Goal: Transaction & Acquisition: Download file/media

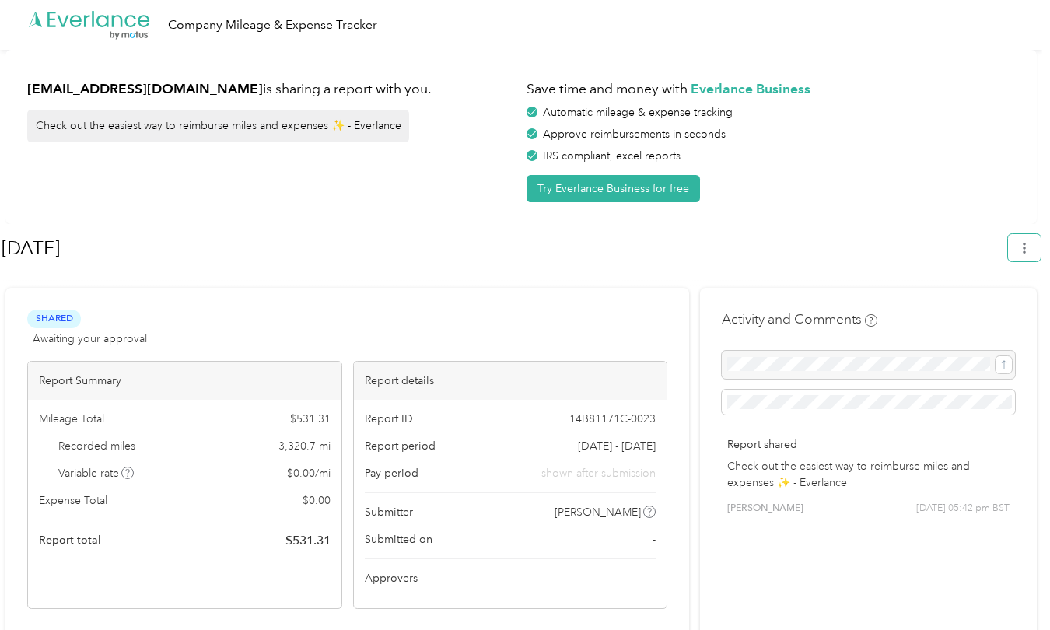
click at [1036, 254] on button "button" at bounding box center [1024, 247] width 33 height 27
click at [1003, 307] on li "Download" at bounding box center [988, 320] width 107 height 27
click at [993, 313] on span "Download" at bounding box center [987, 321] width 51 height 16
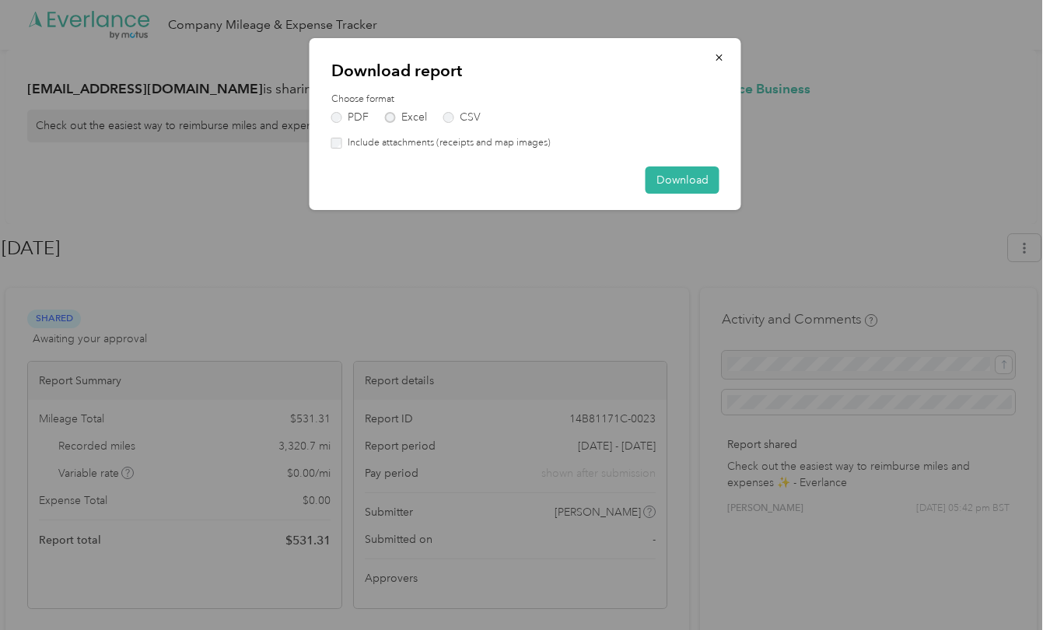
click at [394, 113] on label "Excel" at bounding box center [406, 117] width 42 height 11
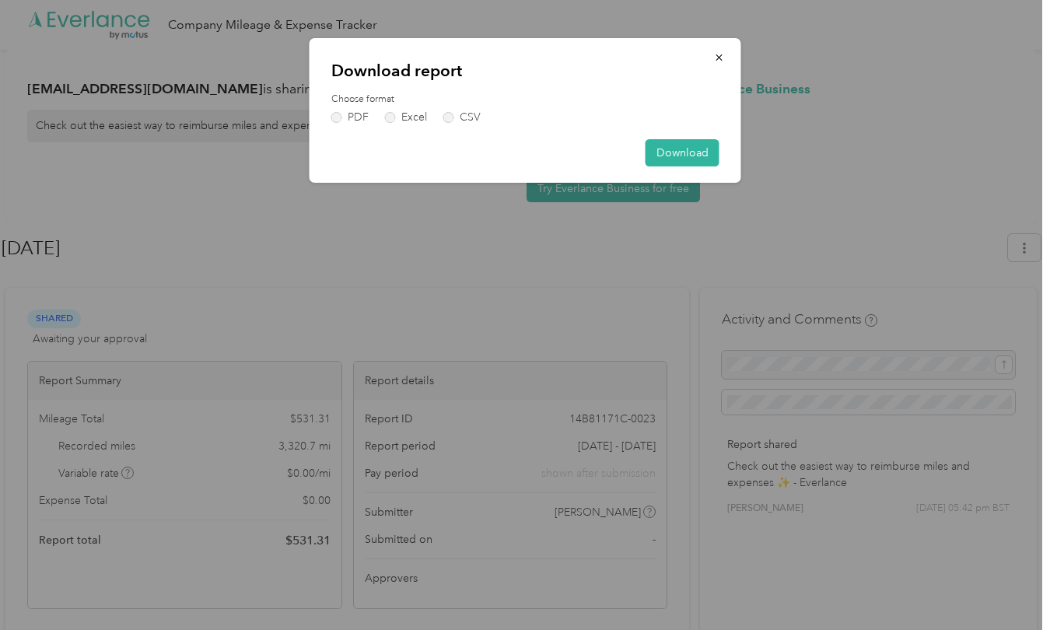
click at [690, 154] on button "Download" at bounding box center [683, 152] width 74 height 27
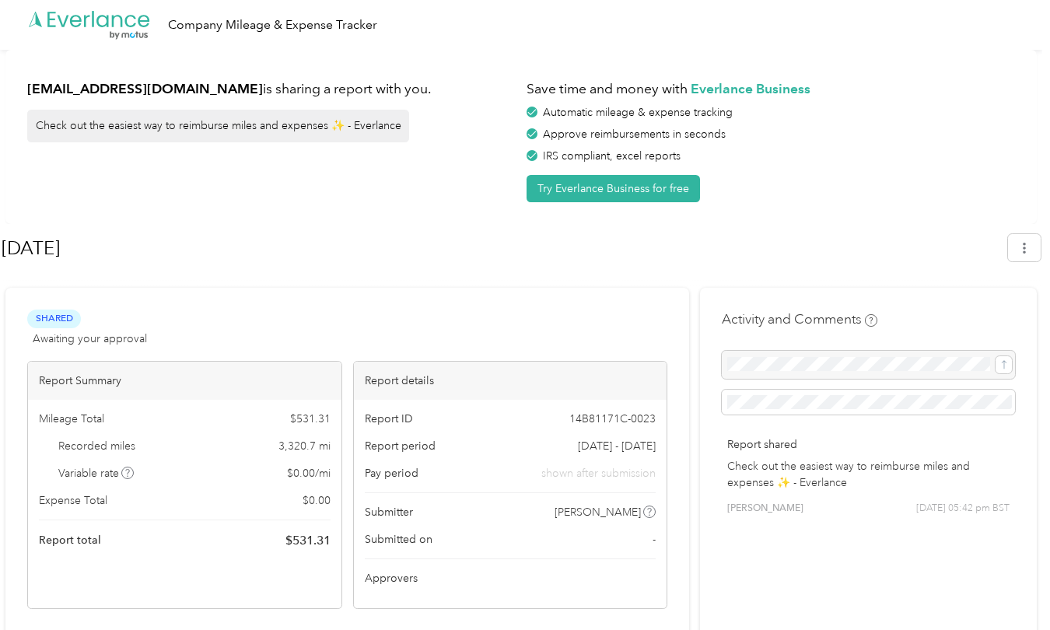
click at [459, 194] on div "[EMAIL_ADDRESS][DOMAIN_NAME] is sharing a report with you. Check out the easies…" at bounding box center [271, 137] width 489 height 131
